Goal: Task Accomplishment & Management: Manage account settings

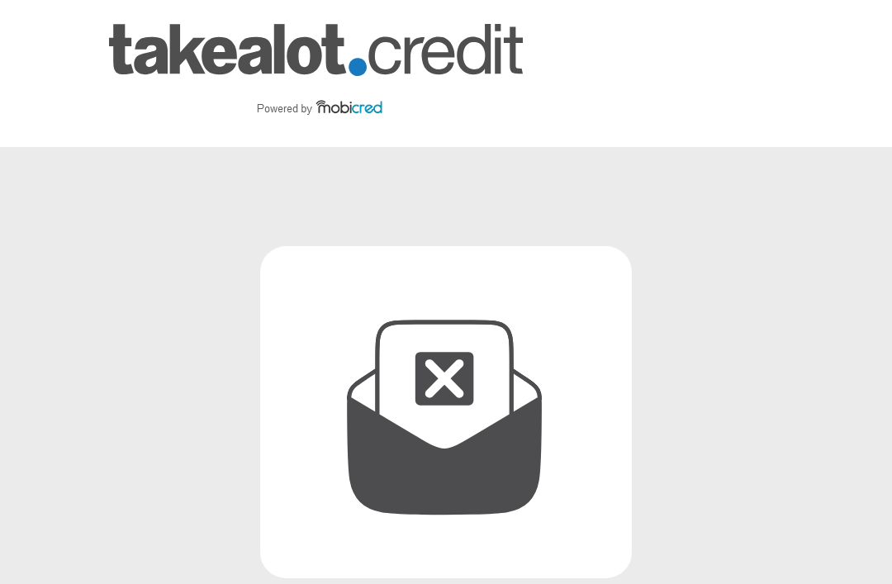
scroll to position [316, 0]
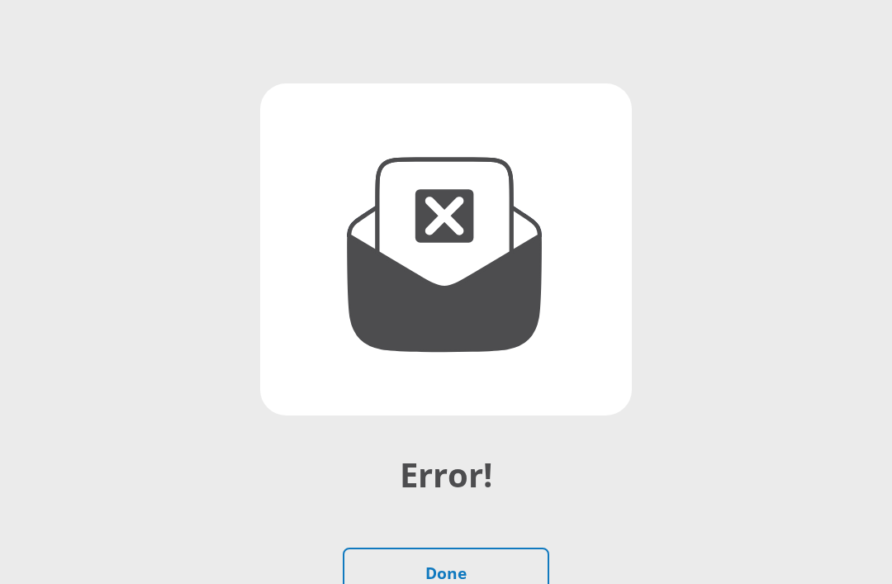
click at [477, 567] on link "Done" at bounding box center [446, 574] width 207 height 52
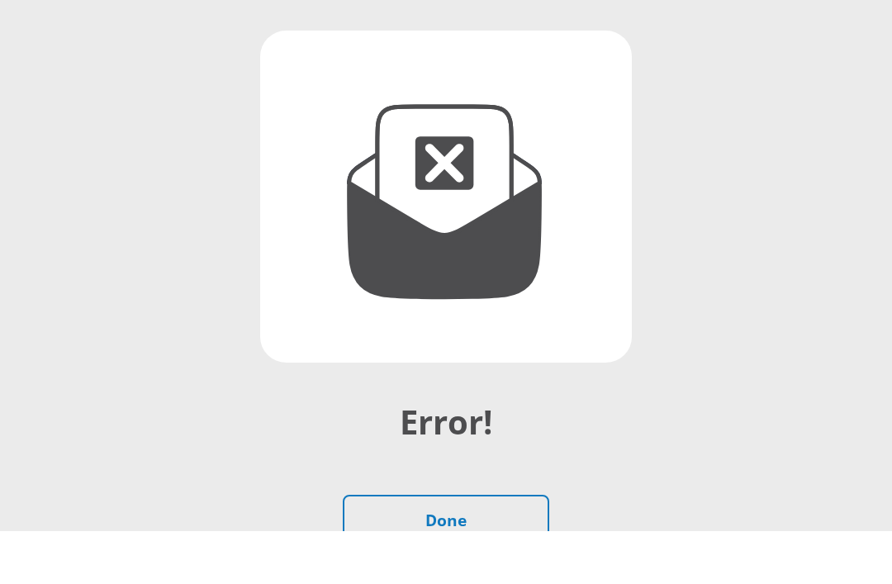
scroll to position [216, 0]
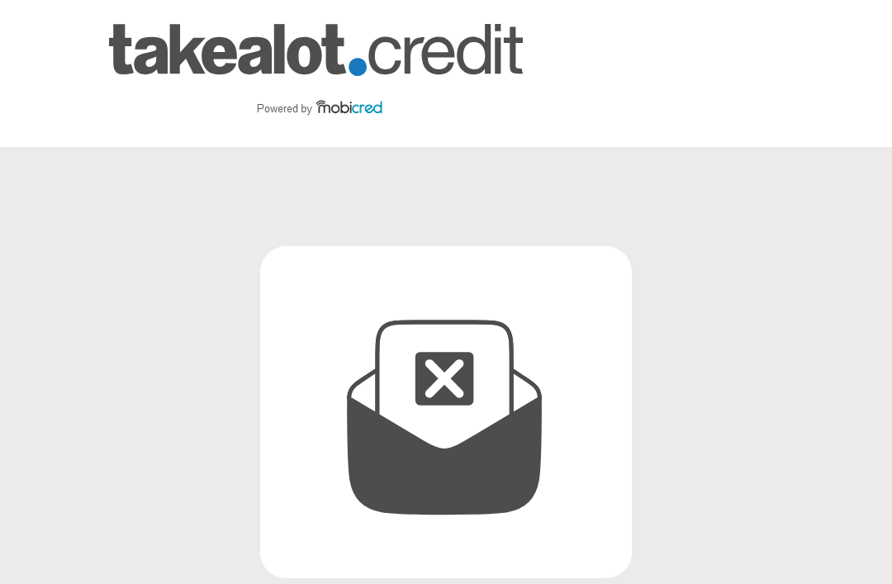
click at [188, 56] on img at bounding box center [316, 73] width 414 height 99
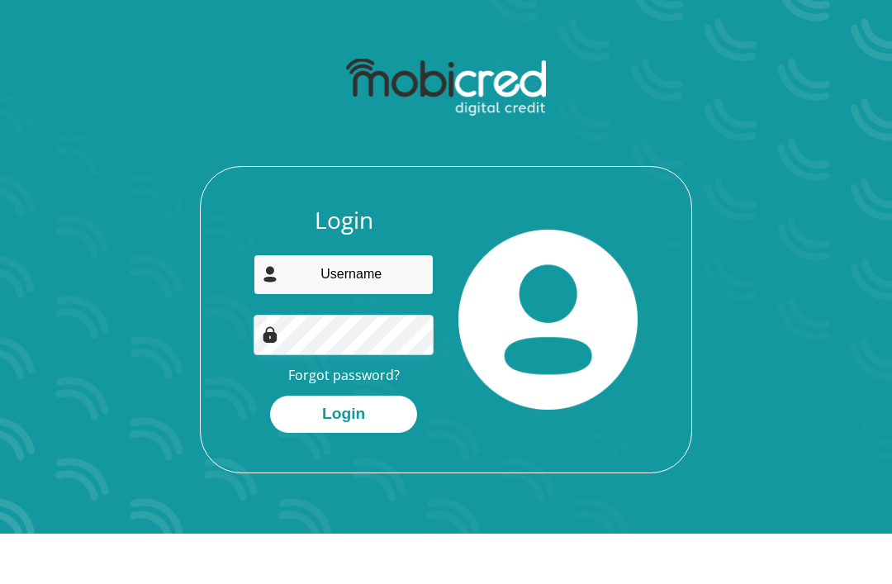
type input "[EMAIL_ADDRESS][DOMAIN_NAME]"
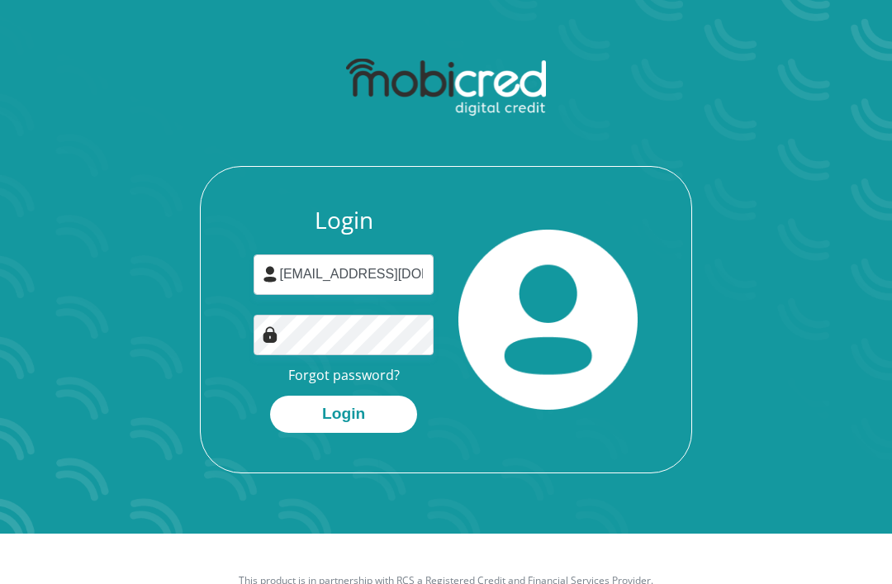
click at [398, 417] on button "Login" at bounding box center [343, 415] width 147 height 37
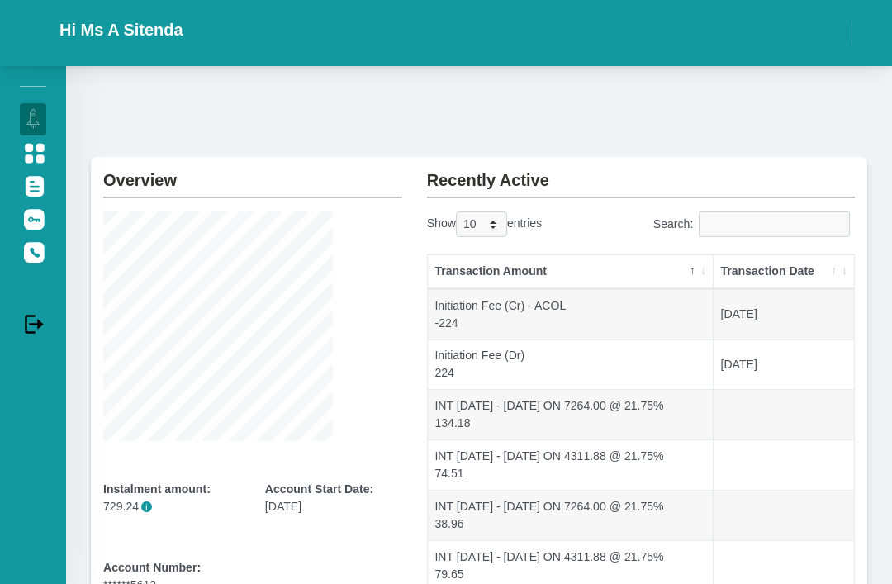
click at [33, 163] on img at bounding box center [34, 153] width 21 height 21
click at [43, 203] on img at bounding box center [34, 193] width 21 height 21
click at [32, 158] on img at bounding box center [34, 153] width 21 height 21
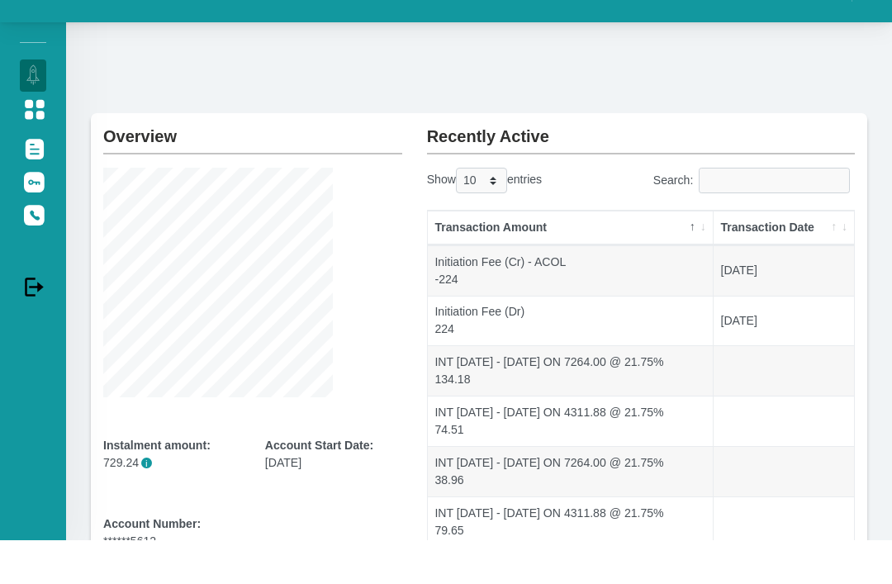
scroll to position [45, 0]
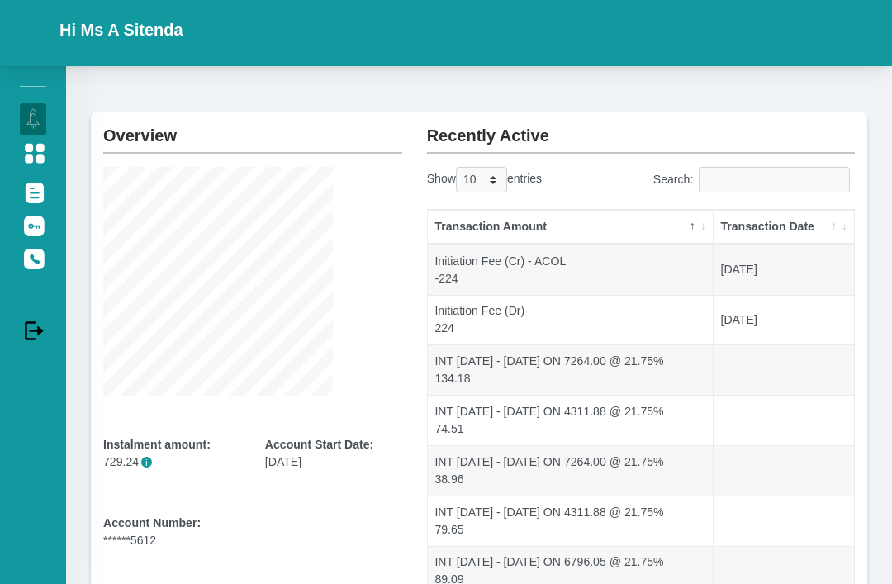
click at [46, 274] on link "Contact Us" at bounding box center [33, 257] width 26 height 31
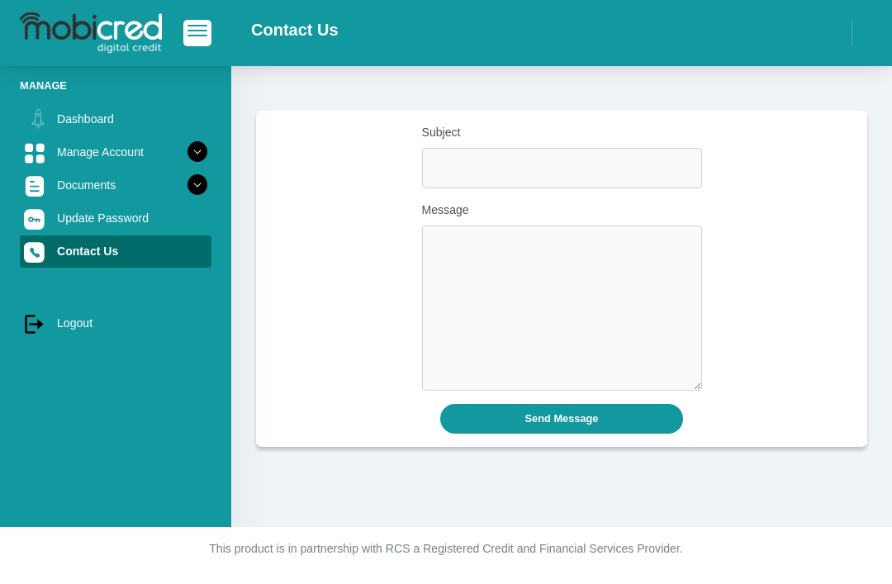
click at [745, 2] on div "Contact Us" at bounding box center [446, 33] width 892 height 66
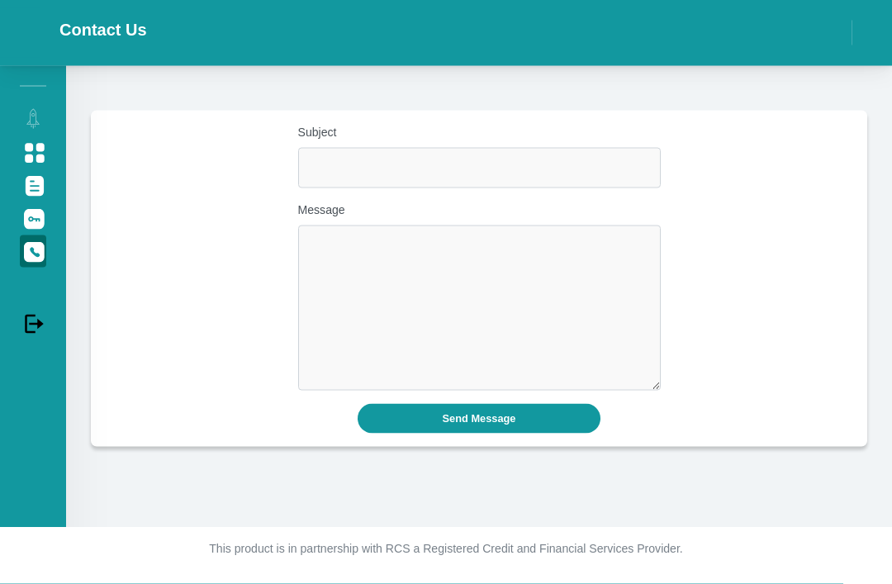
scroll to position [8, 0]
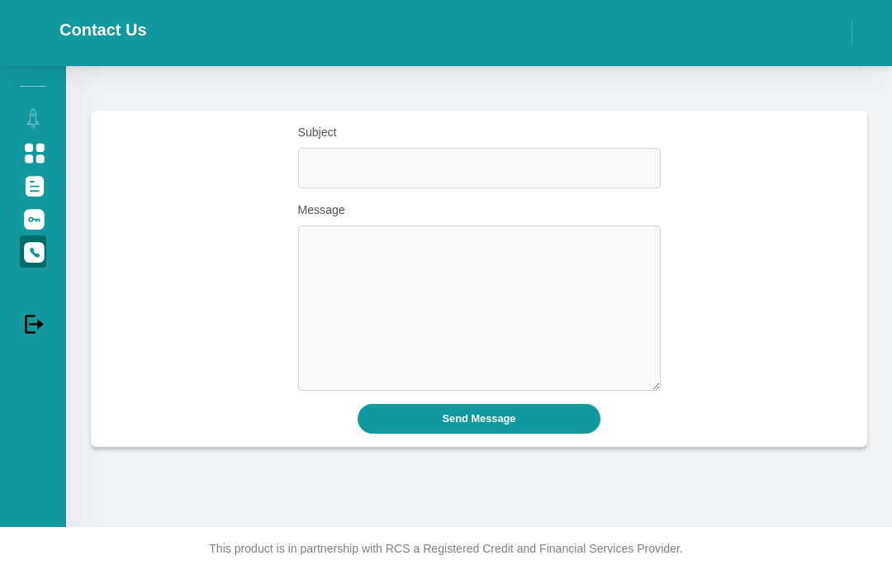
click at [33, 252] on img at bounding box center [34, 252] width 21 height 21
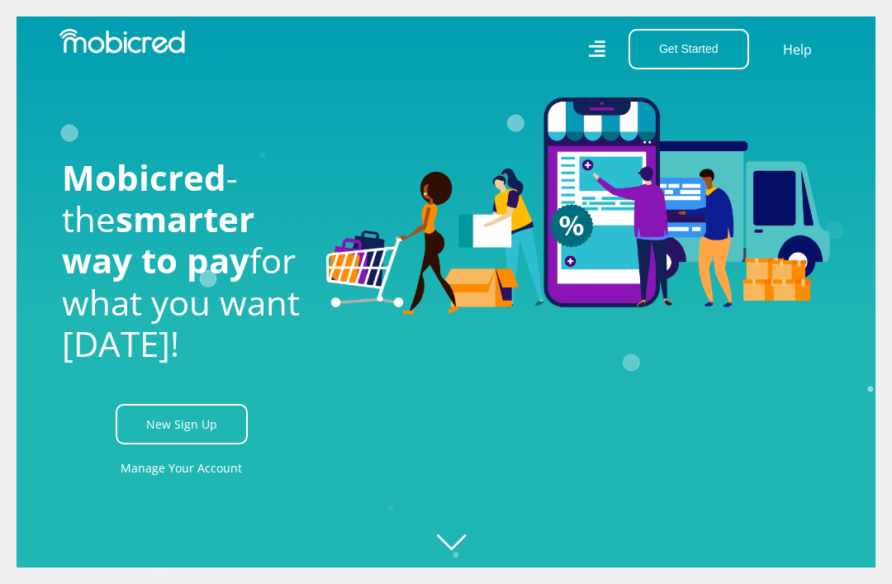
click at [163, 487] on link "Manage Your Account" at bounding box center [181, 468] width 121 height 37
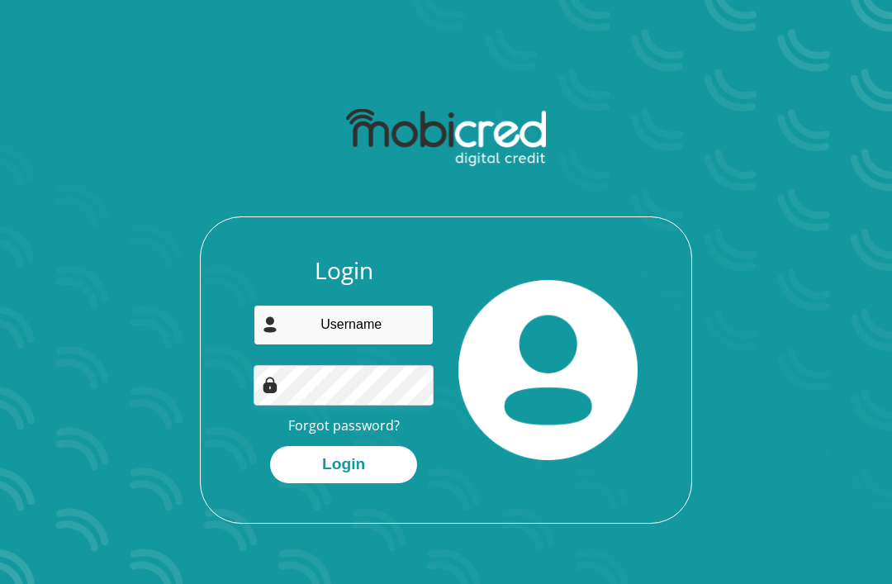
type input "[EMAIL_ADDRESS][DOMAIN_NAME]"
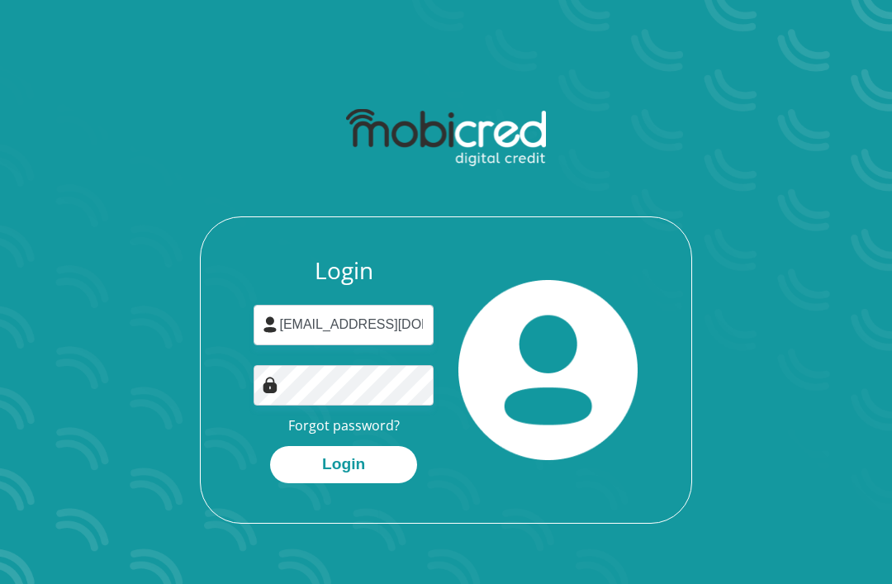
click at [376, 476] on button "Login" at bounding box center [343, 464] width 147 height 37
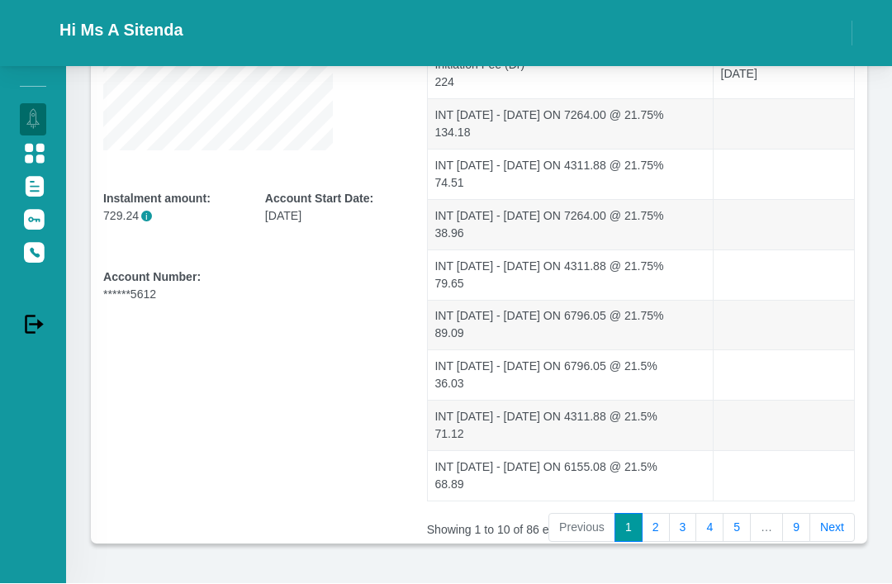
scroll to position [293, 0]
click at [804, 519] on link "9" at bounding box center [797, 527] width 28 height 30
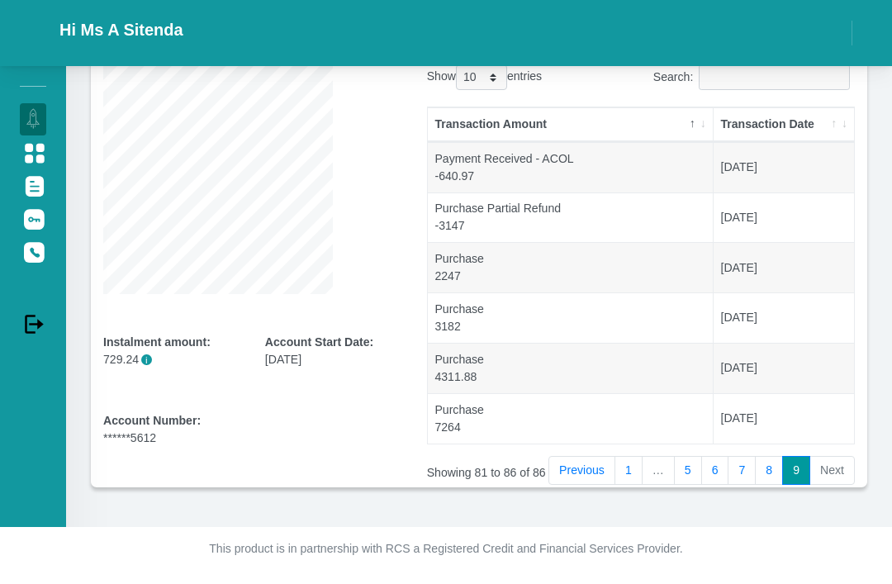
scroll to position [93, 0]
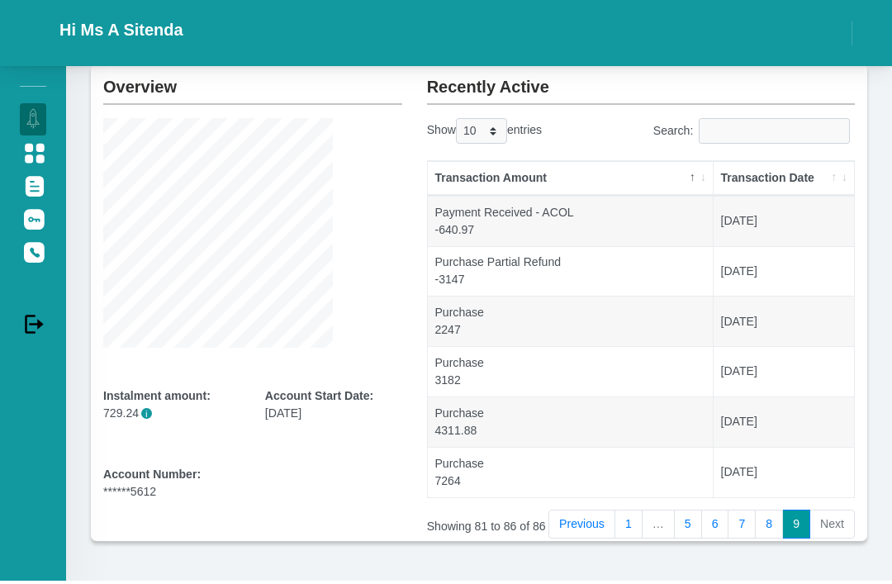
click at [778, 523] on link "8" at bounding box center [769, 525] width 28 height 30
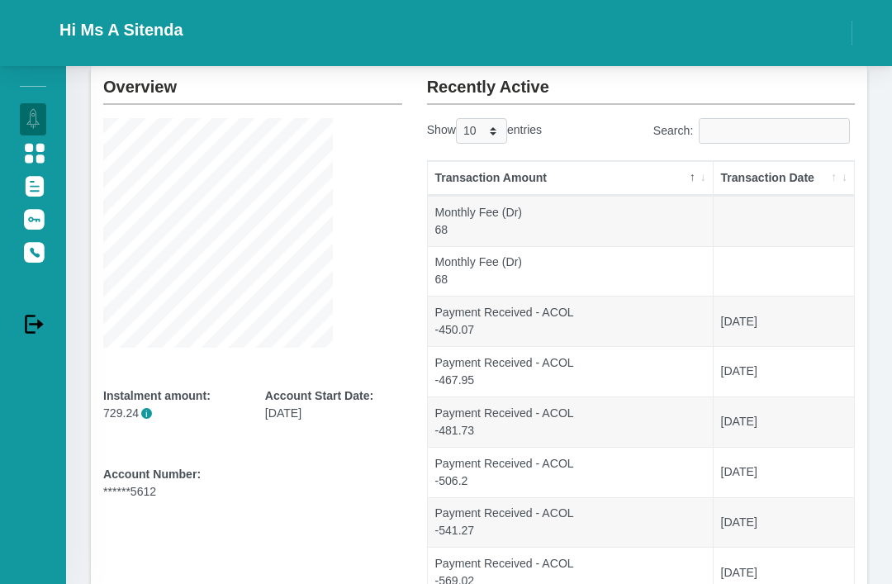
scroll to position [293, 0]
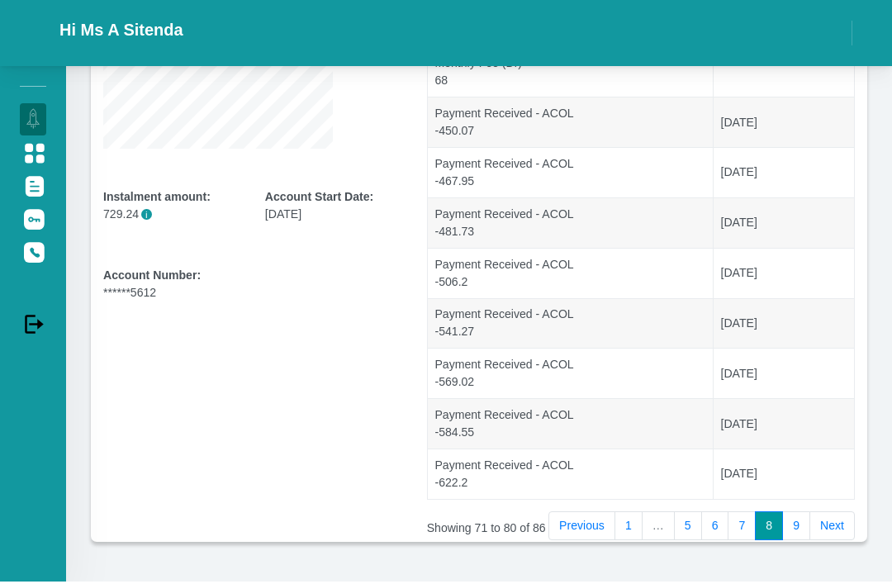
click at [715, 523] on link "6" at bounding box center [716, 527] width 28 height 30
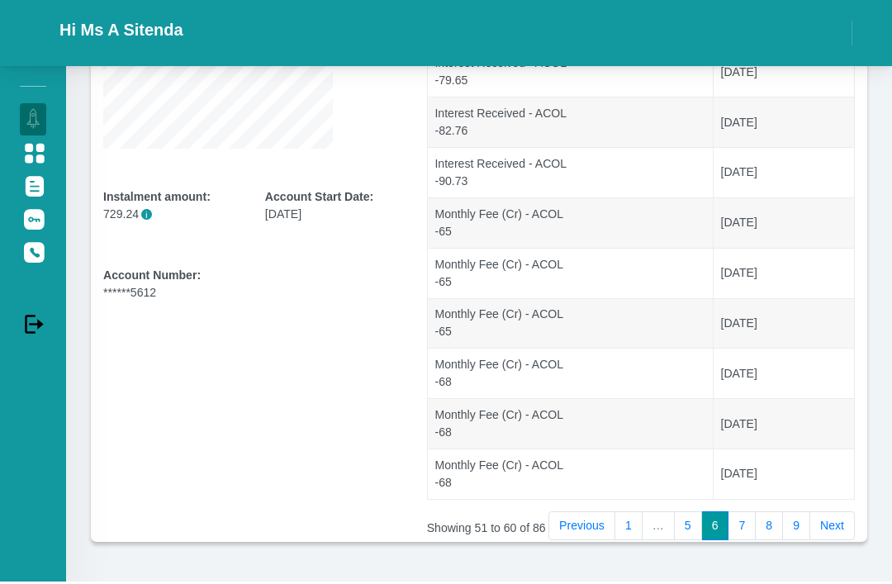
click at [690, 525] on link "5" at bounding box center [688, 527] width 28 height 30
click at [640, 526] on li "…" at bounding box center [653, 527] width 32 height 30
click at [619, 535] on link "1" at bounding box center [624, 527] width 28 height 30
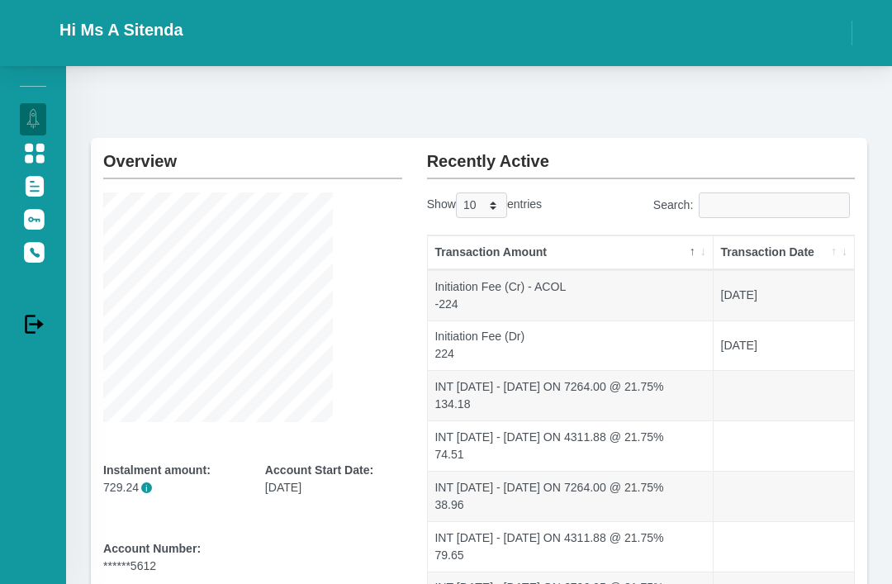
scroll to position [0, 0]
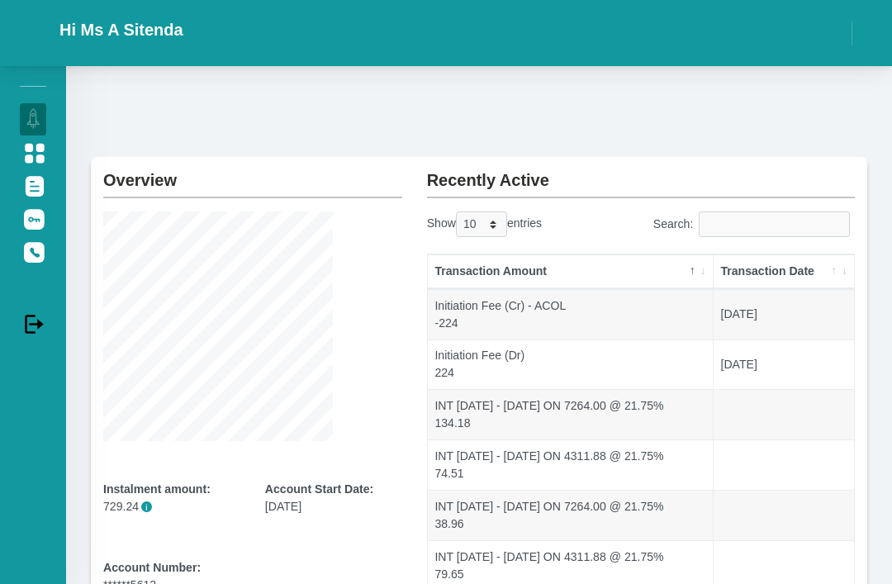
click at [36, 189] on img at bounding box center [34, 186] width 21 height 21
click at [43, 156] on img at bounding box center [34, 153] width 21 height 21
